Goal: Information Seeking & Learning: Learn about a topic

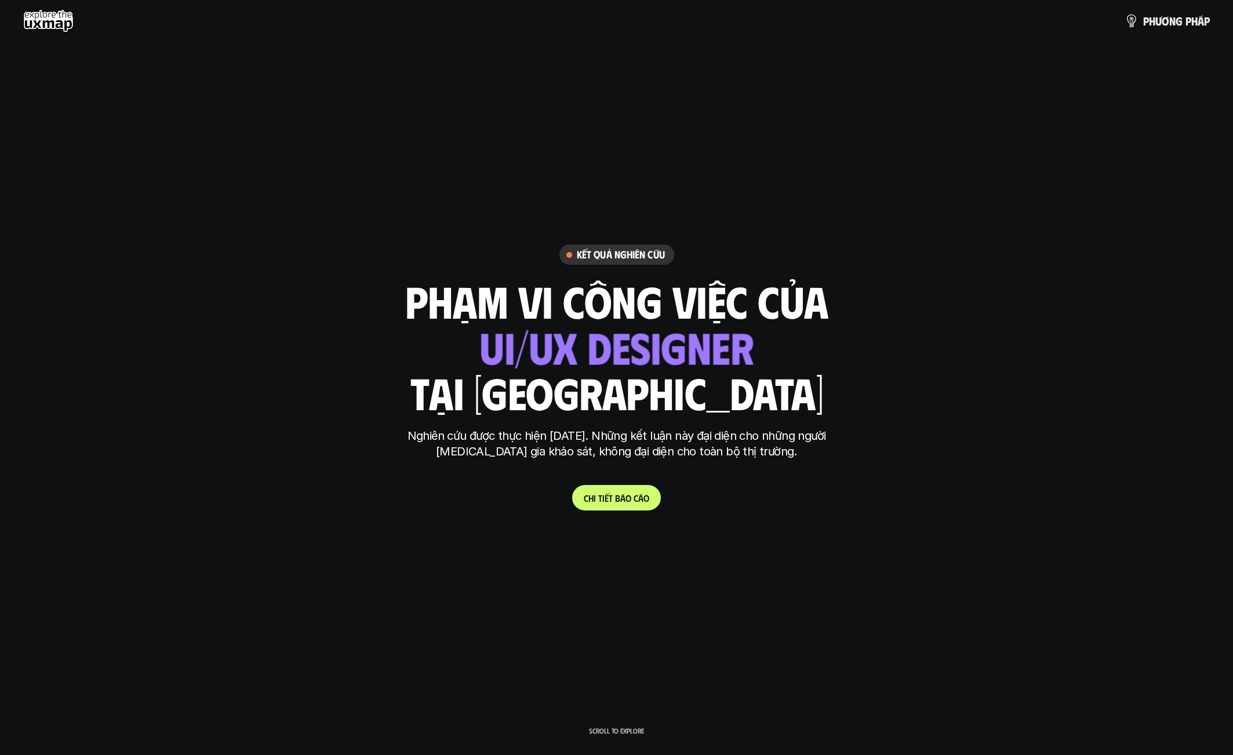
click at [607, 507] on link "C h i t i ế t b á o c á o" at bounding box center [616, 498] width 89 height 26
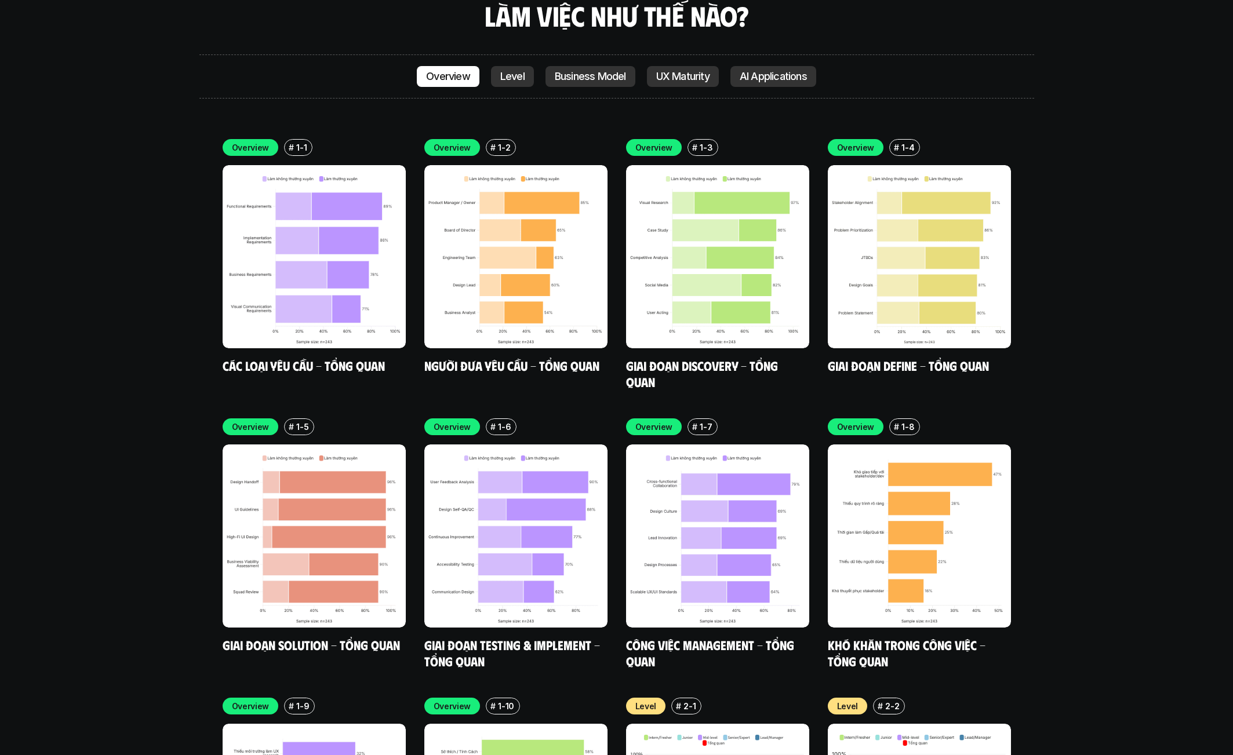
scroll to position [3635, 0]
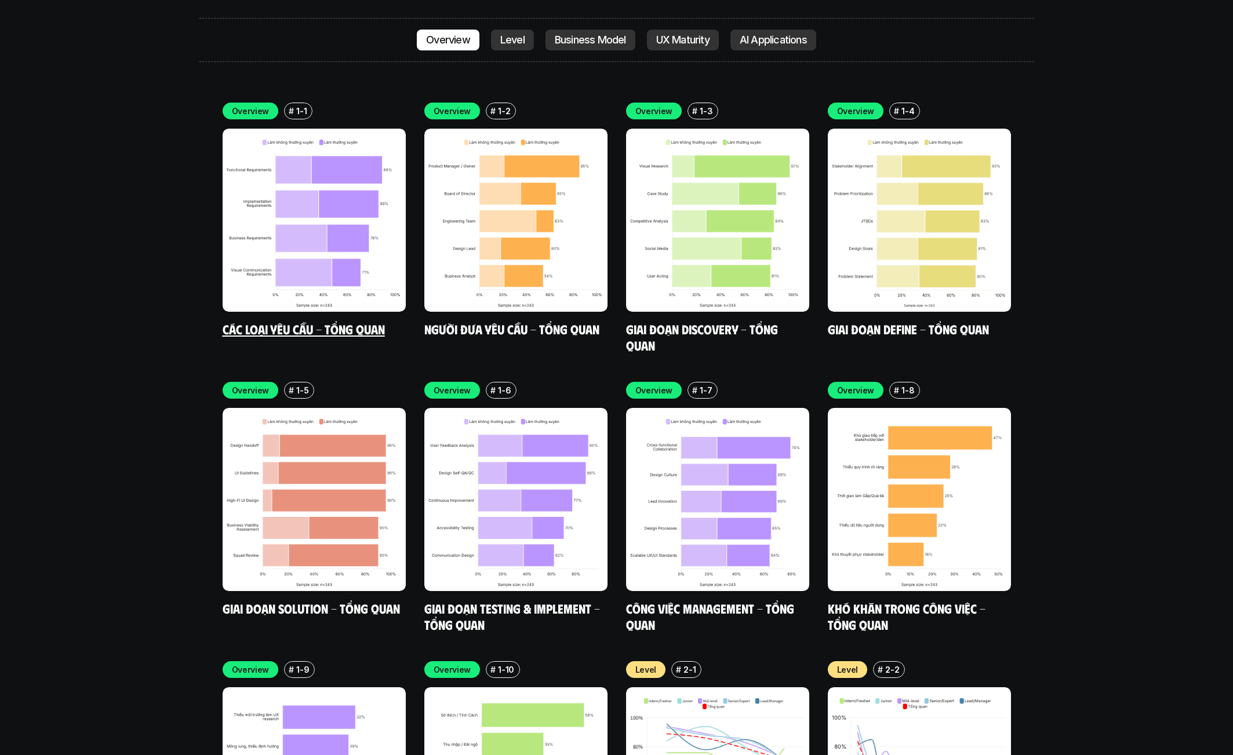
click at [318, 200] on img at bounding box center [314, 220] width 183 height 183
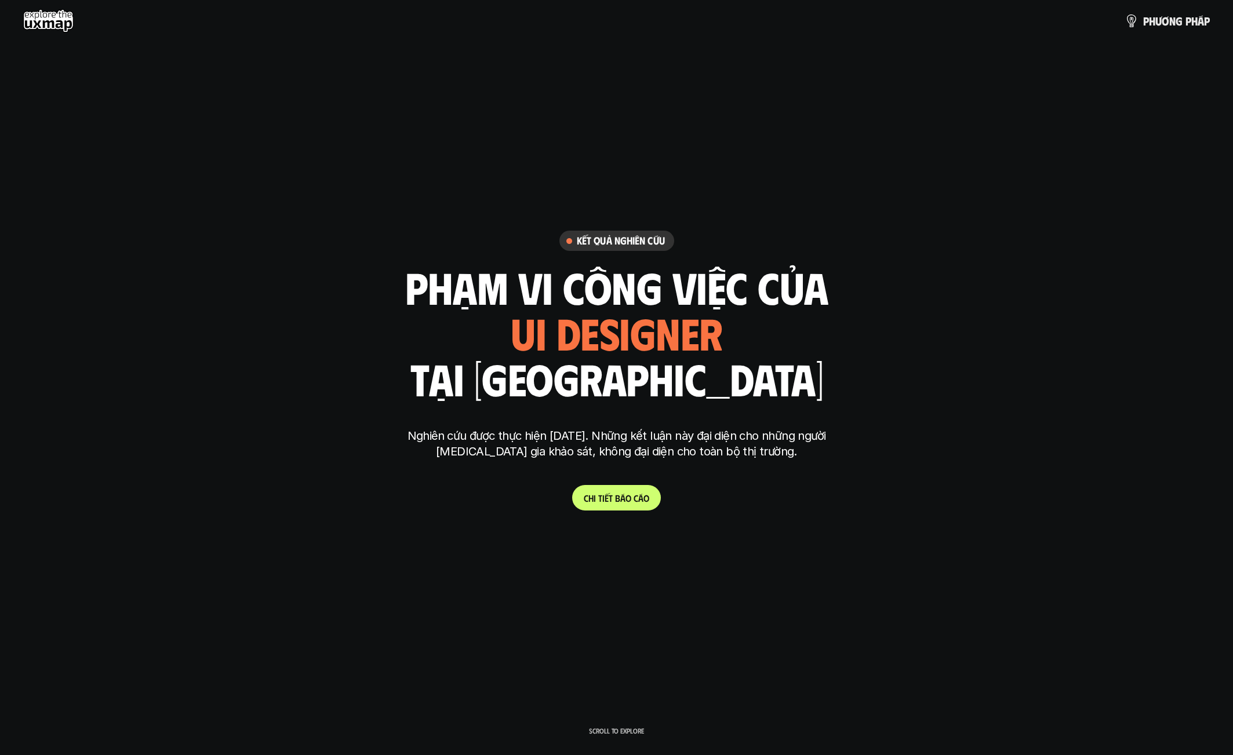
scroll to position [3389, 0]
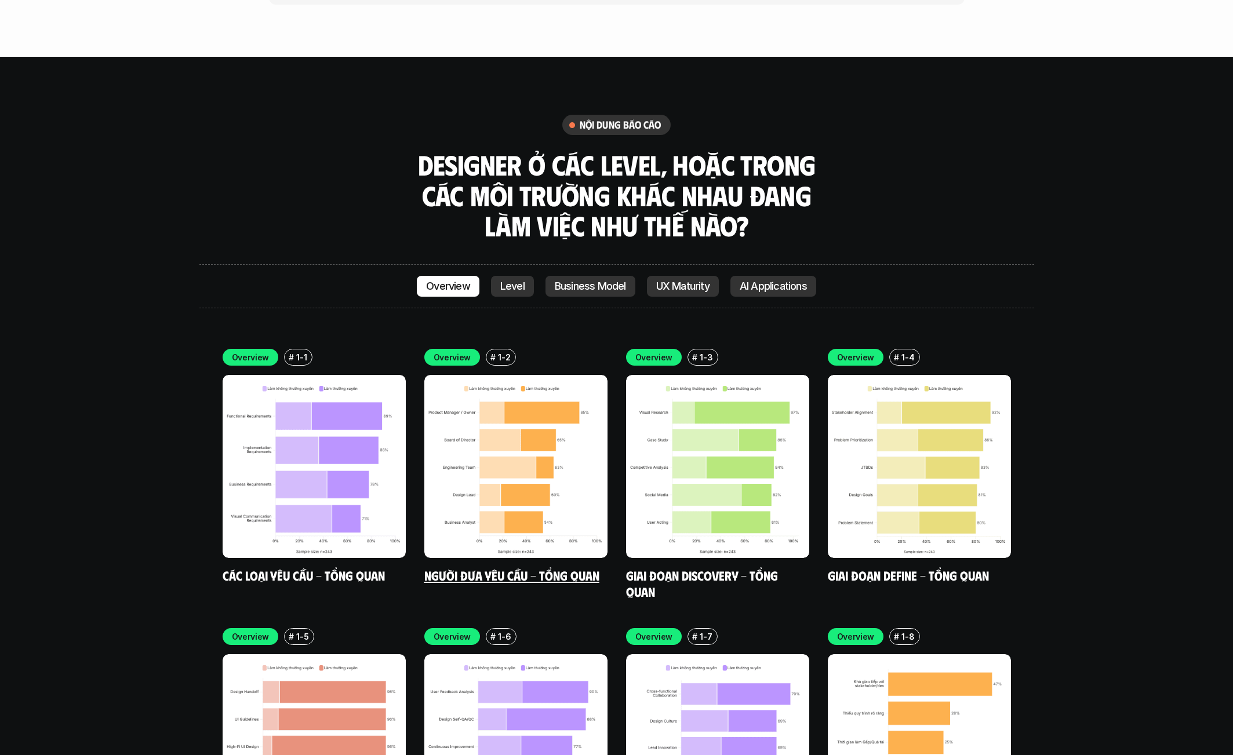
click at [478, 432] on img at bounding box center [515, 466] width 183 height 183
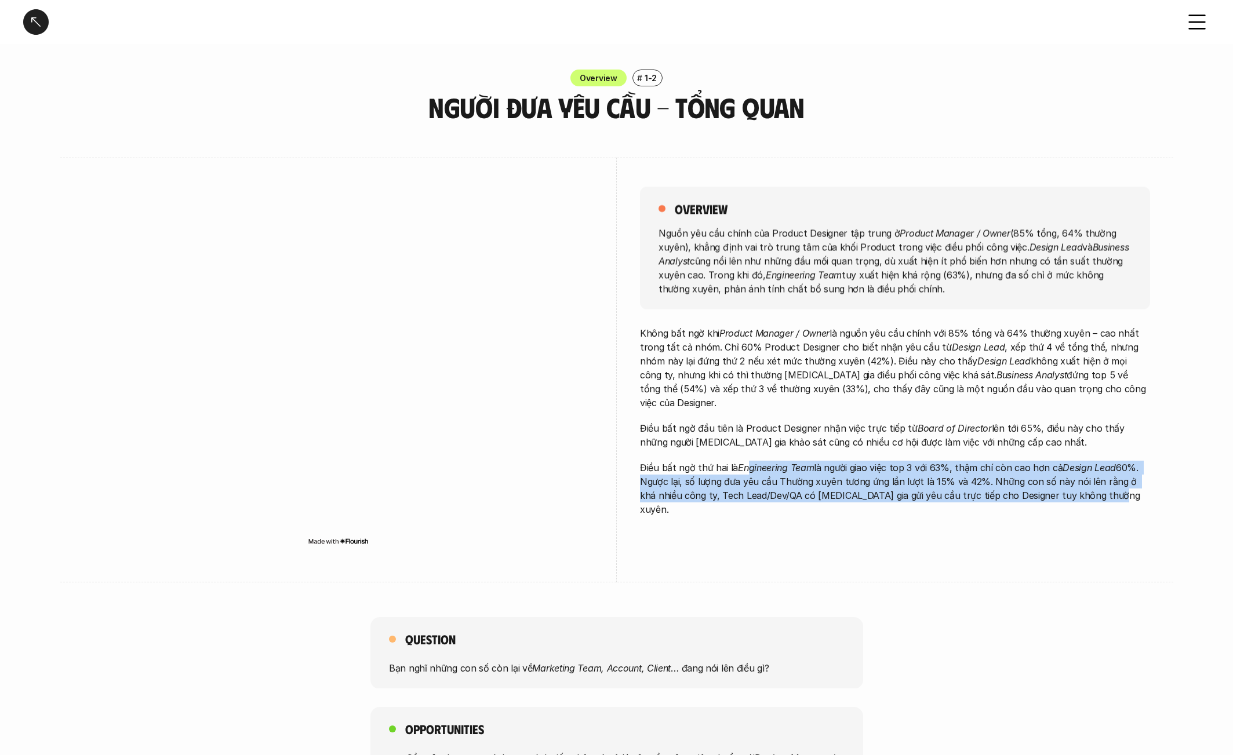
drag, startPoint x: 745, startPoint y: 446, endPoint x: 690, endPoint y: 492, distance: 71.6
click at [690, 492] on div "overview Nguồn yêu cầu chính của Product Designer tập trung ở Product Manager /…" at bounding box center [895, 355] width 510 height 394
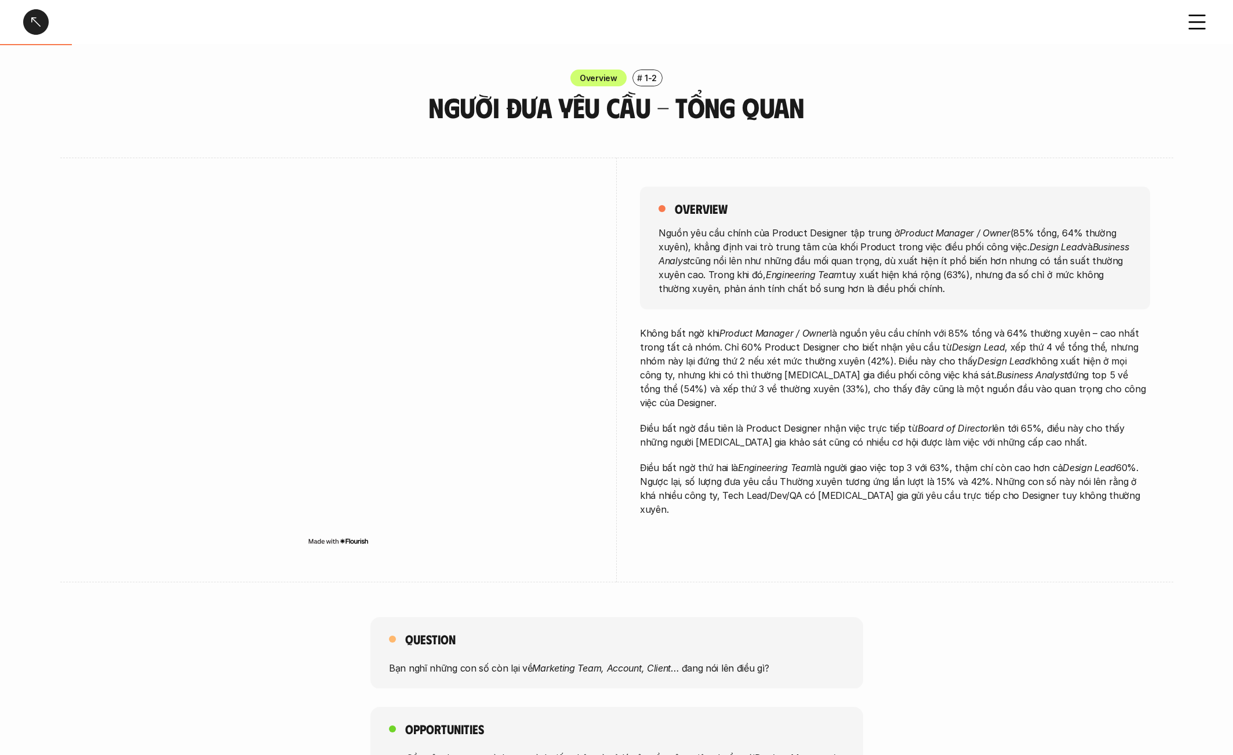
click at [866, 347] on p "Không bất ngờ khi Product Manager / Owner là nguồn yêu cầu chính với 85% tổng v…" at bounding box center [895, 367] width 510 height 83
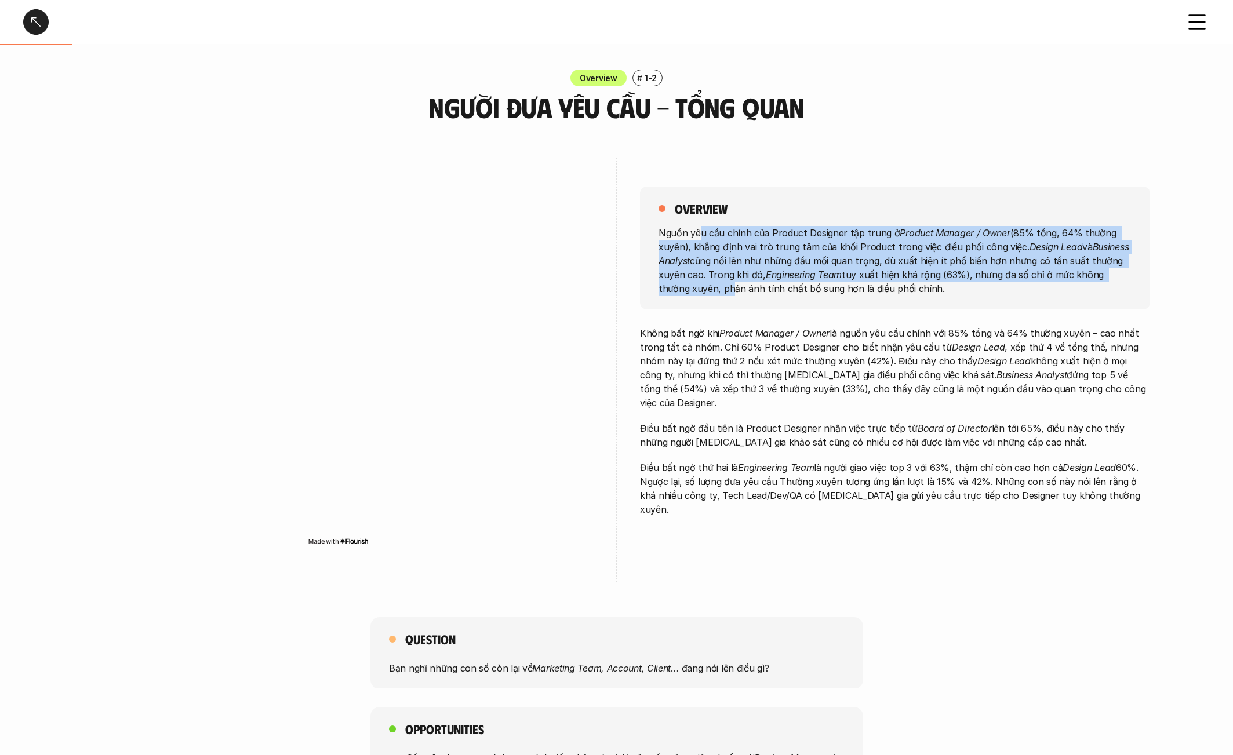
drag, startPoint x: 697, startPoint y: 237, endPoint x: 697, endPoint y: 285, distance: 47.5
click at [697, 285] on p "Nguồn yêu cầu chính của Product Designer tập trung ở Product Manager / Owner (8…" at bounding box center [894, 260] width 473 height 70
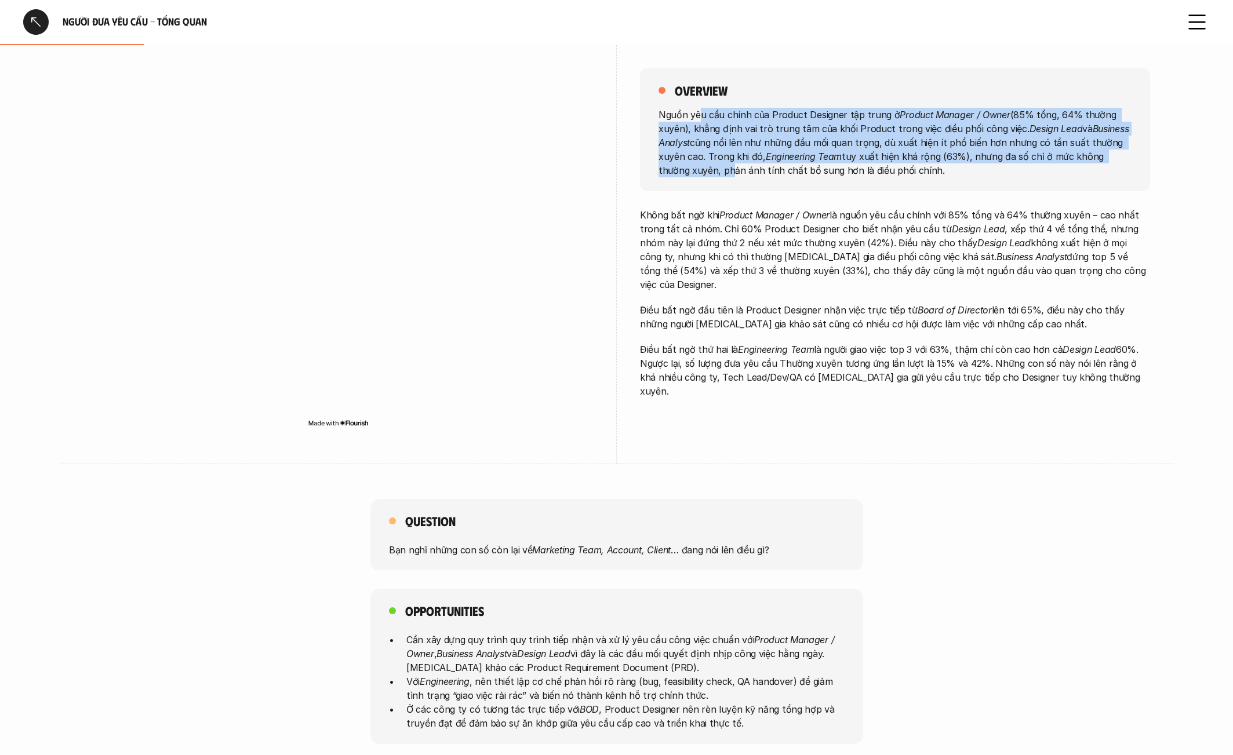
scroll to position [138, 0]
